Goal: Navigation & Orientation: Find specific page/section

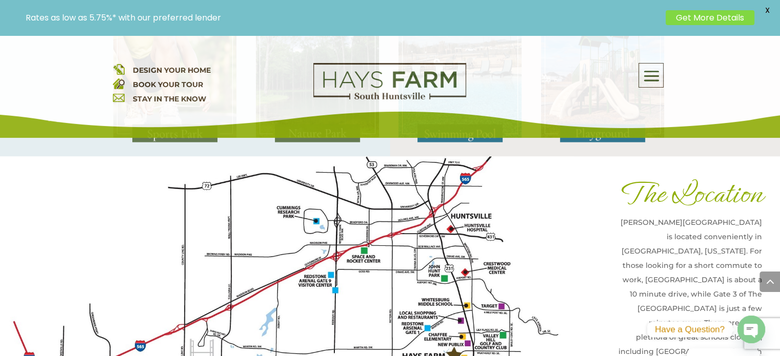
scroll to position [2205, 0]
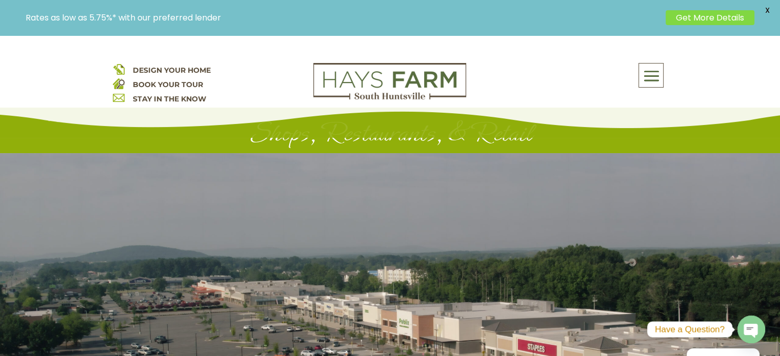
scroll to position [154, 0]
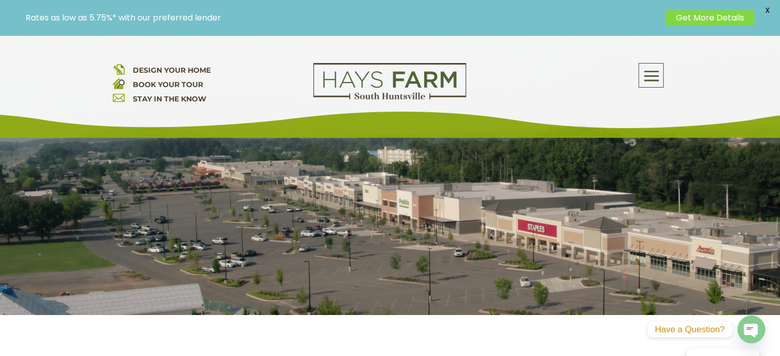
click at [320, 220] on div at bounding box center [390, 174] width 780 height 282
drag, startPoint x: 320, startPoint y: 220, endPoint x: 314, endPoint y: 244, distance: 25.1
click at [314, 244] on div at bounding box center [390, 174] width 780 height 282
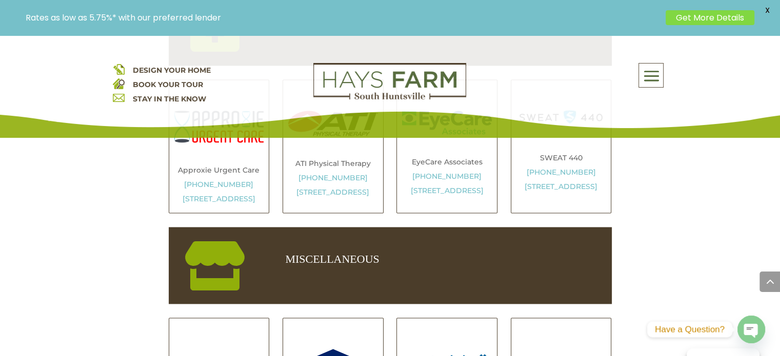
scroll to position [1641, 0]
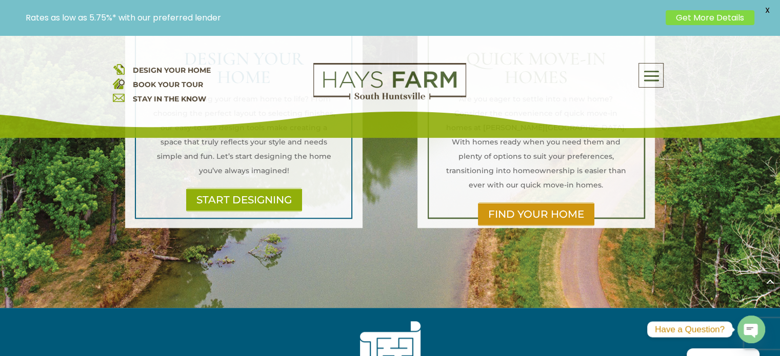
scroll to position [564, 0]
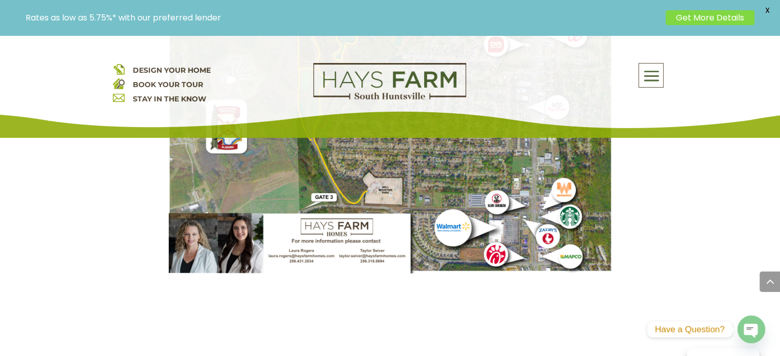
scroll to position [2513, 0]
